Goal: Navigation & Orientation: Find specific page/section

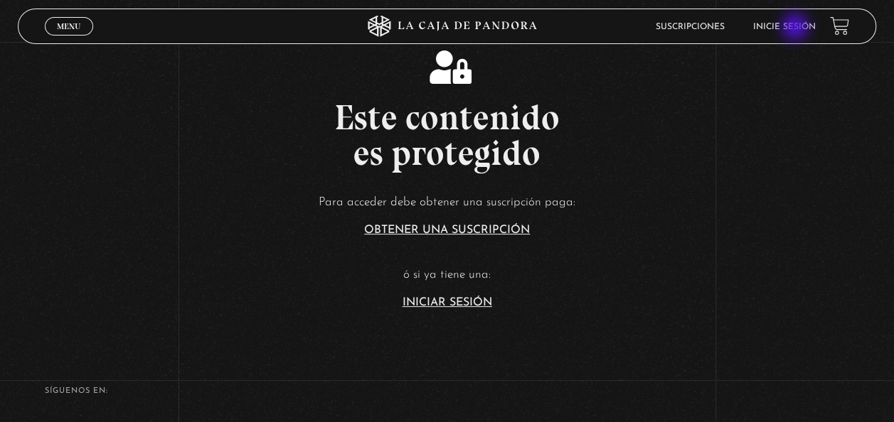
click at [796, 28] on link "Inicie sesión" at bounding box center [784, 27] width 63 height 9
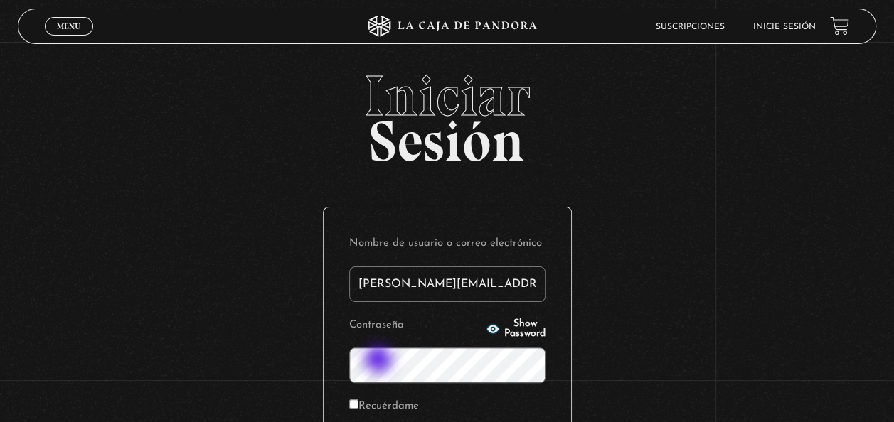
type input "paola.castillocr@gmail.com"
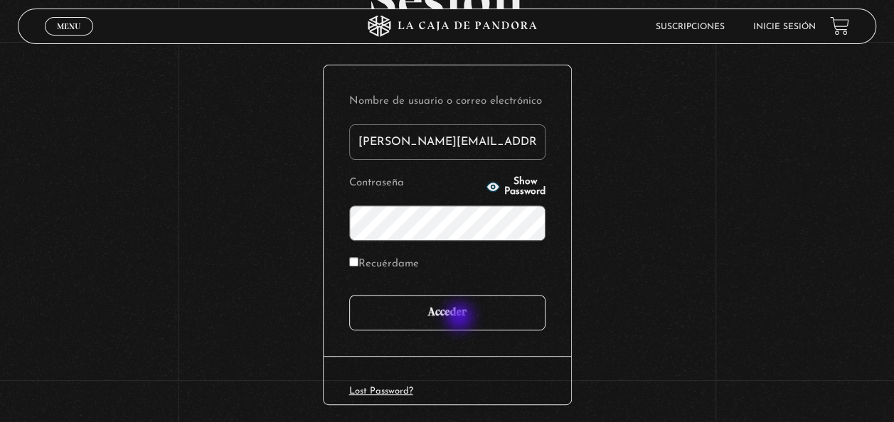
click at [461, 319] on input "Acceder" at bounding box center [447, 313] width 196 height 36
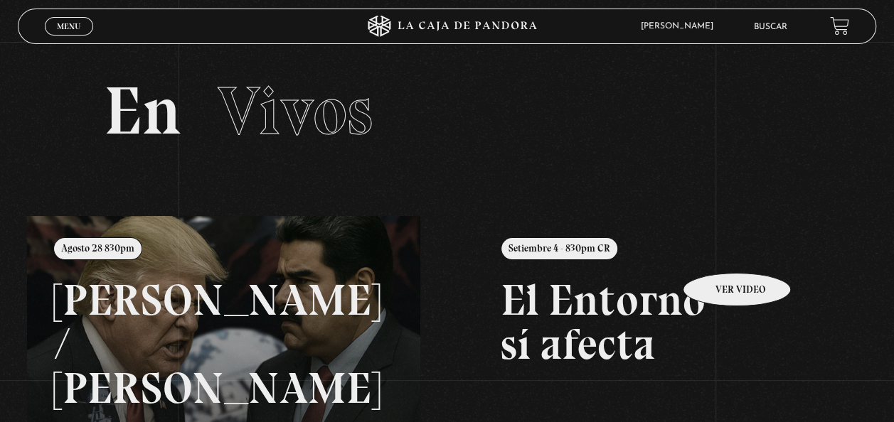
scroll to position [142, 0]
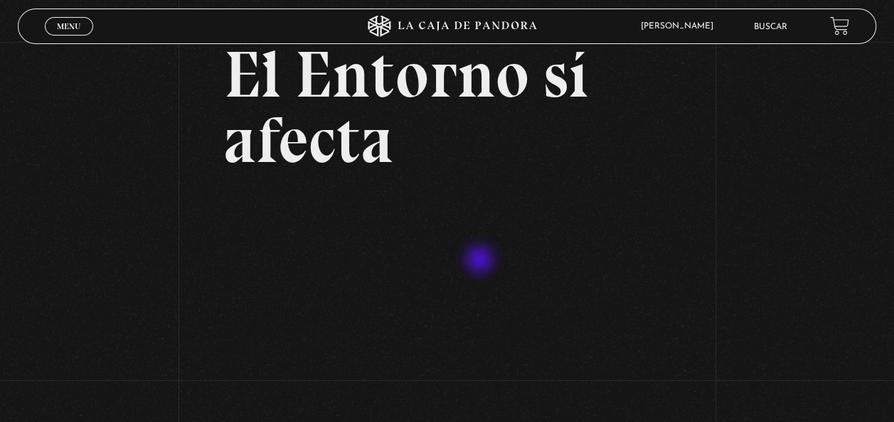
scroll to position [142, 0]
